Goal: Task Accomplishment & Management: Use online tool/utility

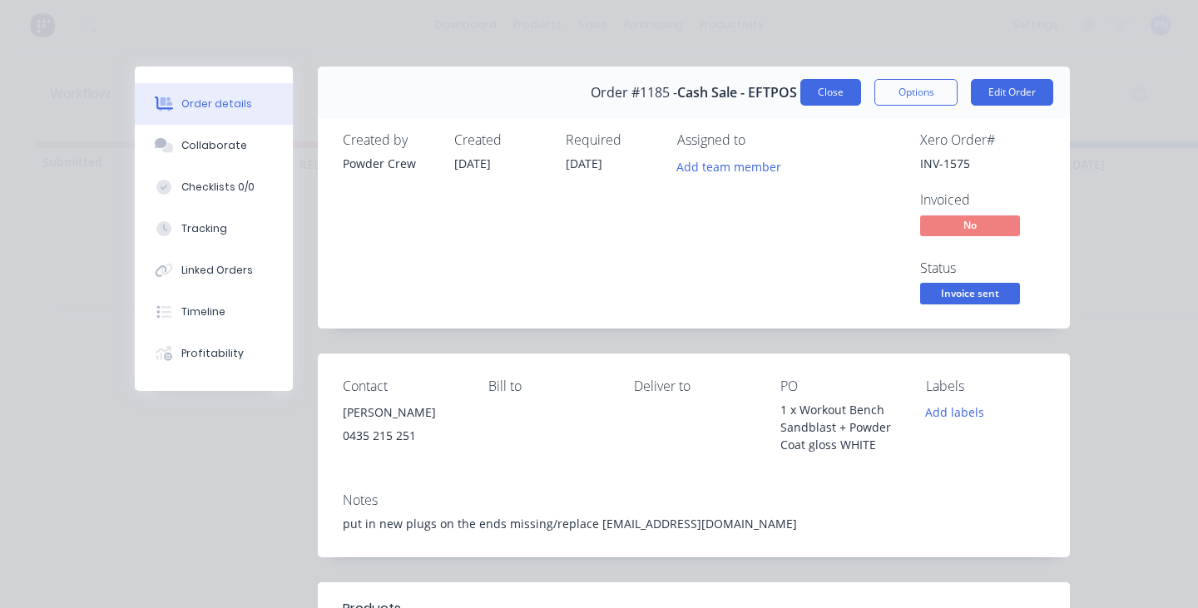
scroll to position [0, 2198]
click at [828, 95] on button "Close" at bounding box center [830, 92] width 61 height 27
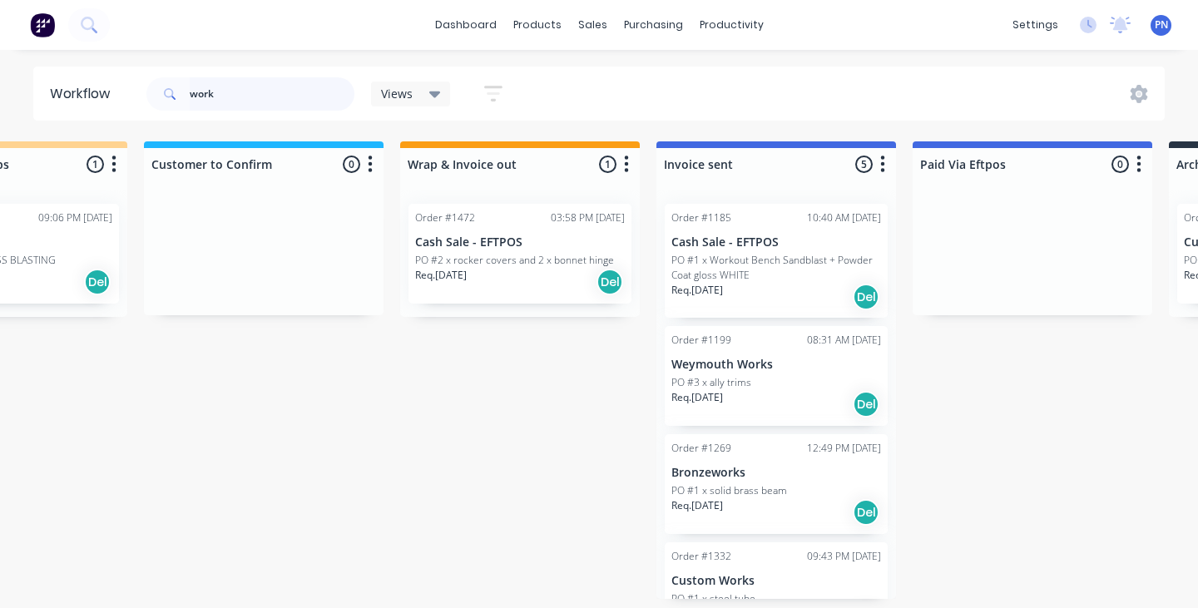
click at [315, 93] on input "work" at bounding box center [272, 93] width 165 height 33
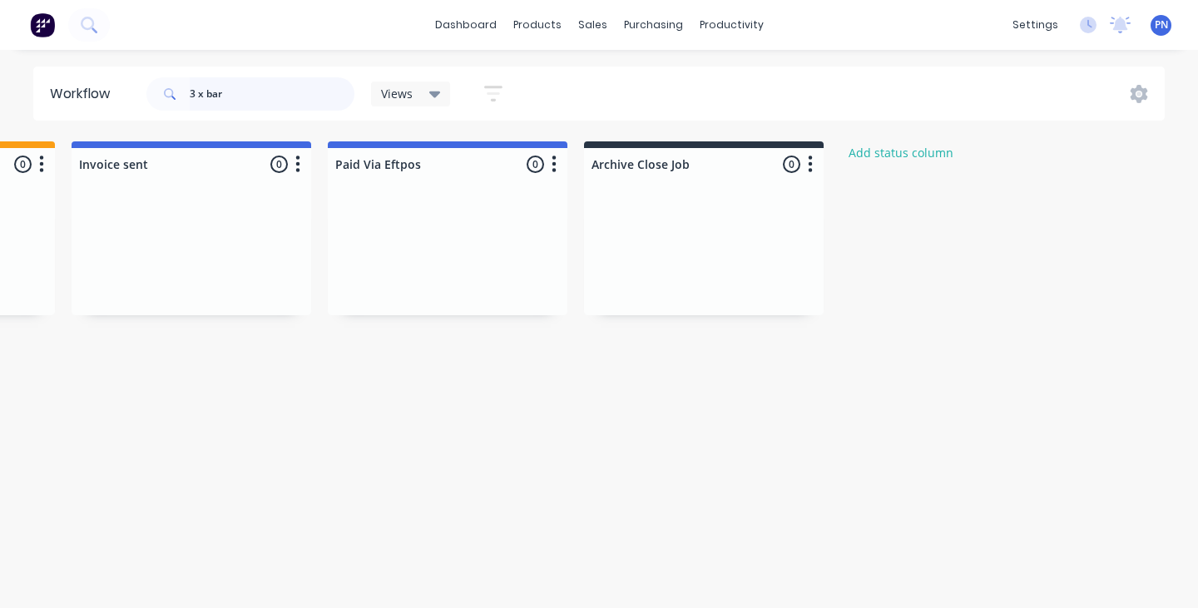
scroll to position [0, 2782]
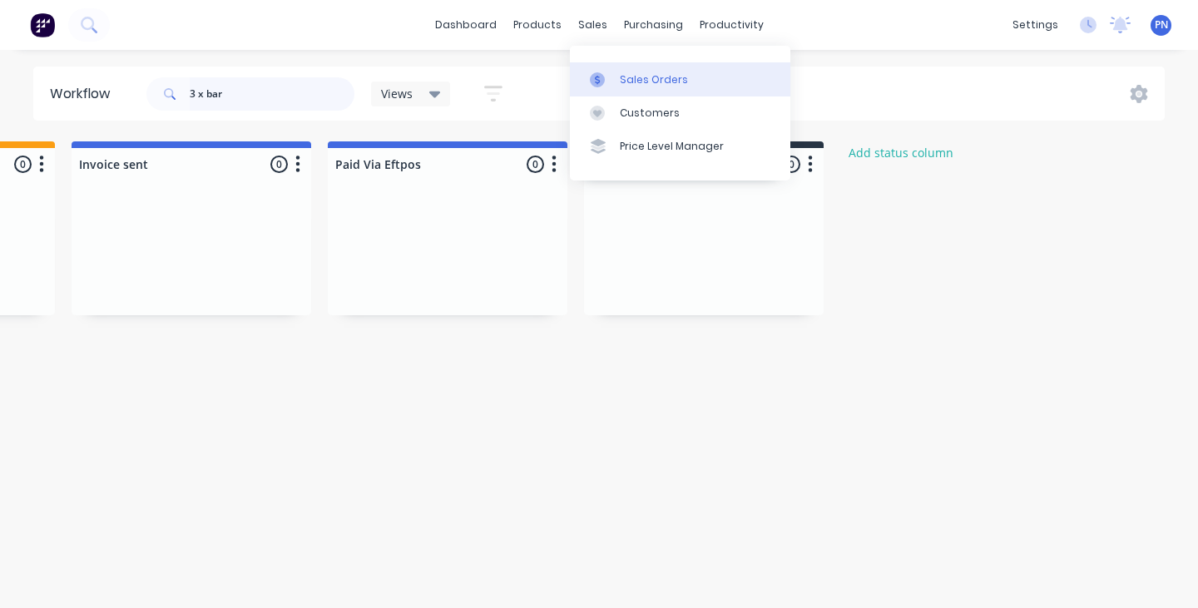
type input "3 x bar"
click at [636, 70] on link "Sales Orders" at bounding box center [680, 78] width 220 height 33
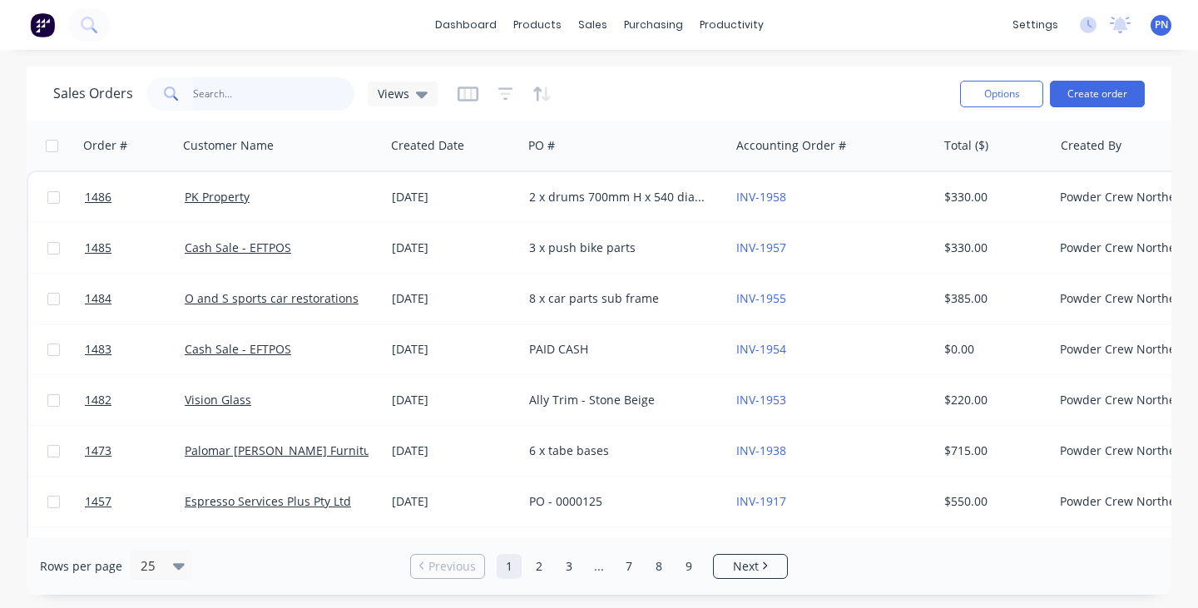
click at [287, 94] on input "text" at bounding box center [274, 93] width 162 height 33
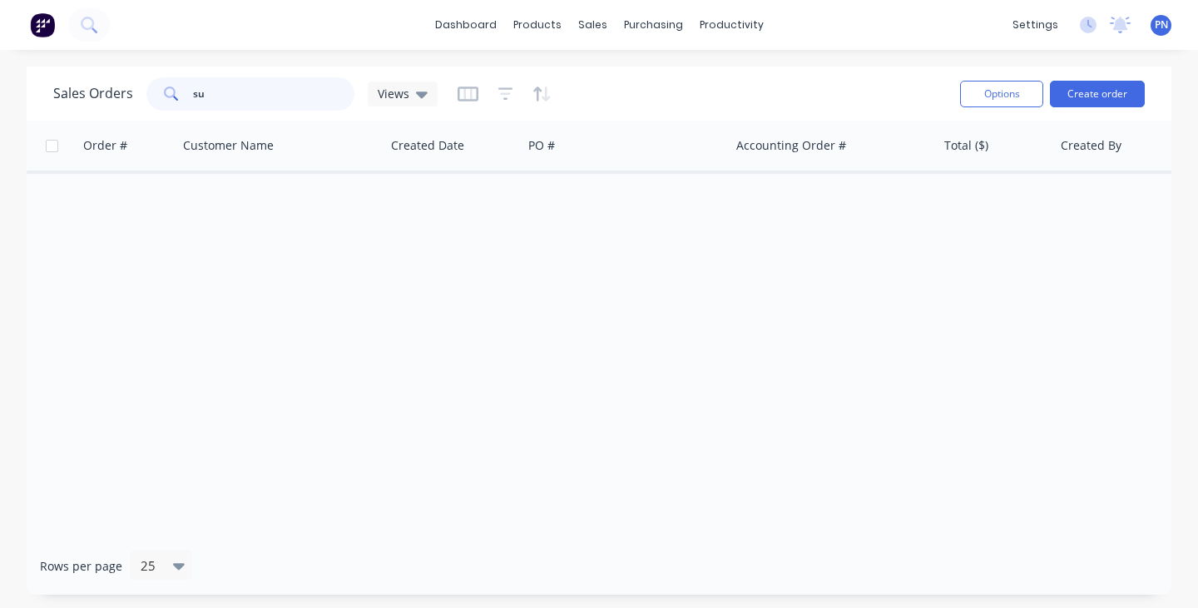
type input "s"
type input "l"
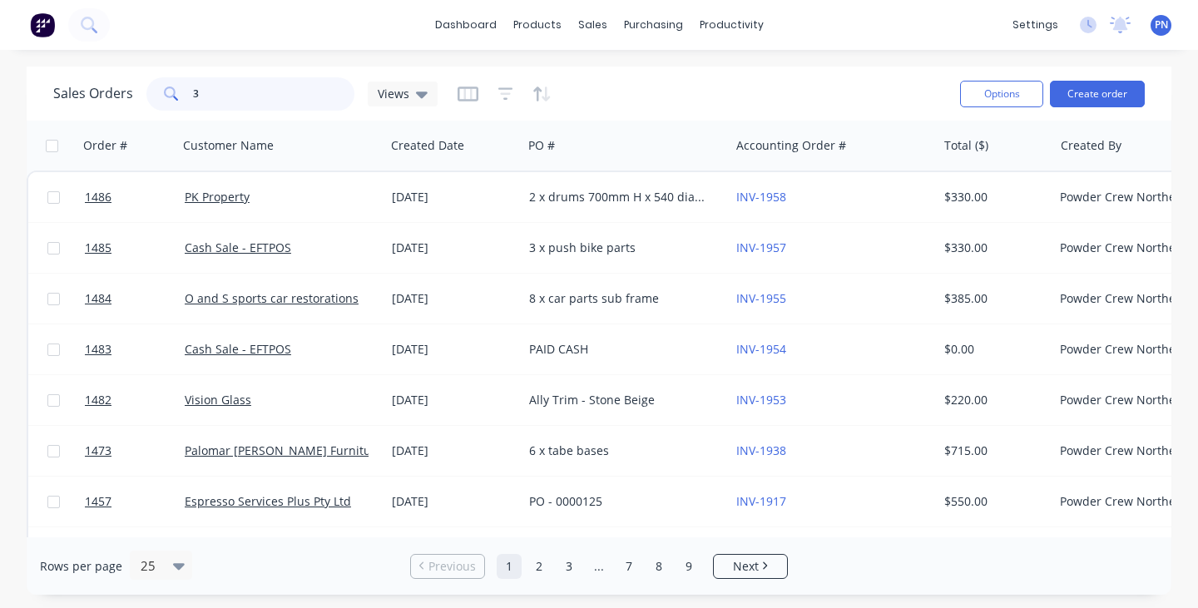
type input "3 x"
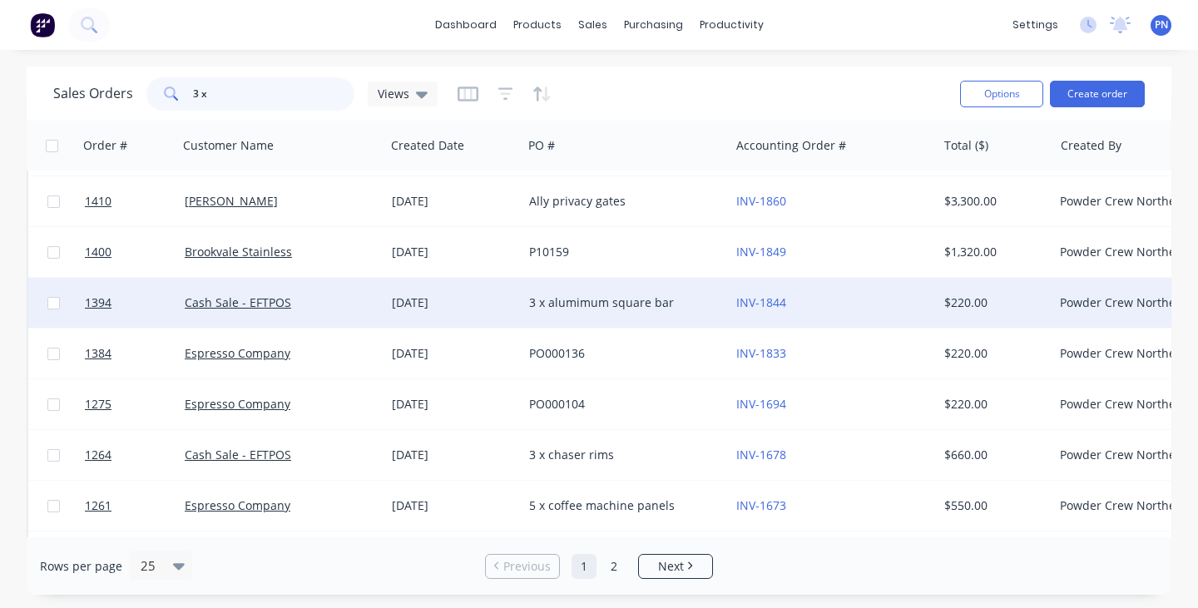
scroll to position [726, 0]
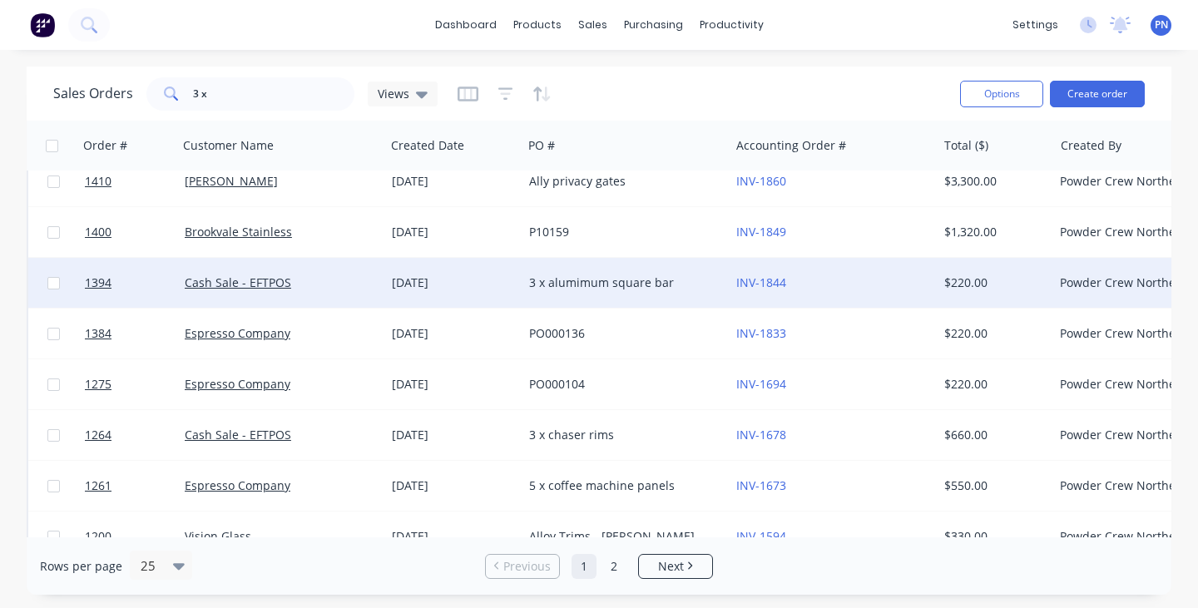
click at [621, 279] on div "3 x alumimum square bar" at bounding box center [621, 282] width 185 height 17
